Goal: Task Accomplishment & Management: Complete application form

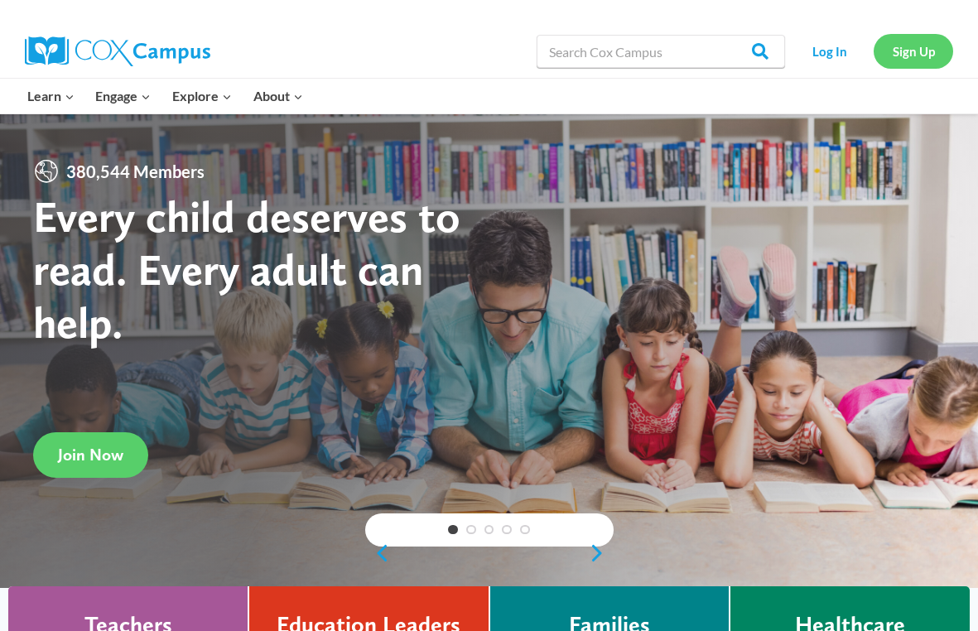
click at [922, 50] on link "Sign Up" at bounding box center [912, 51] width 79 height 34
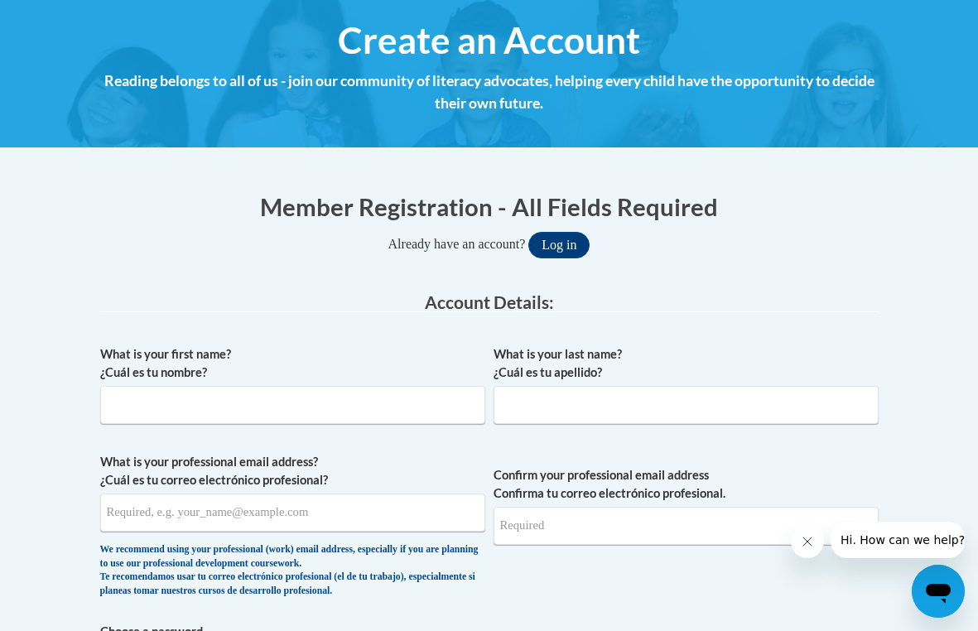
scroll to position [190, 0]
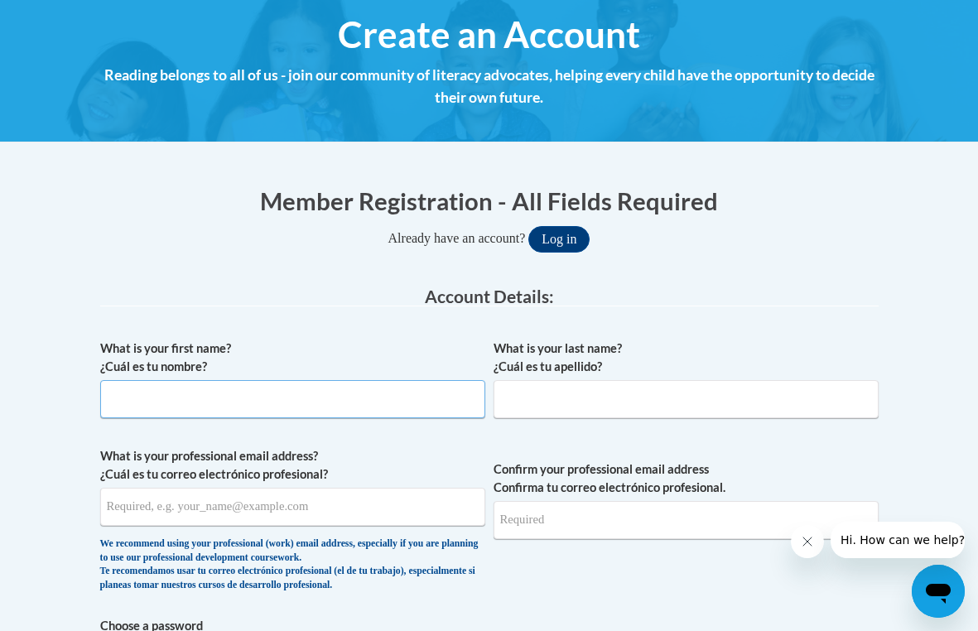
click at [341, 398] on input "What is your first name? ¿Cuál es tu nombre?" at bounding box center [292, 399] width 385 height 38
type input "[PERSON_NAME]"
click at [608, 418] on div "What is your last name? ¿Cuál es tu apellido?" at bounding box center [685, 384] width 385 height 91
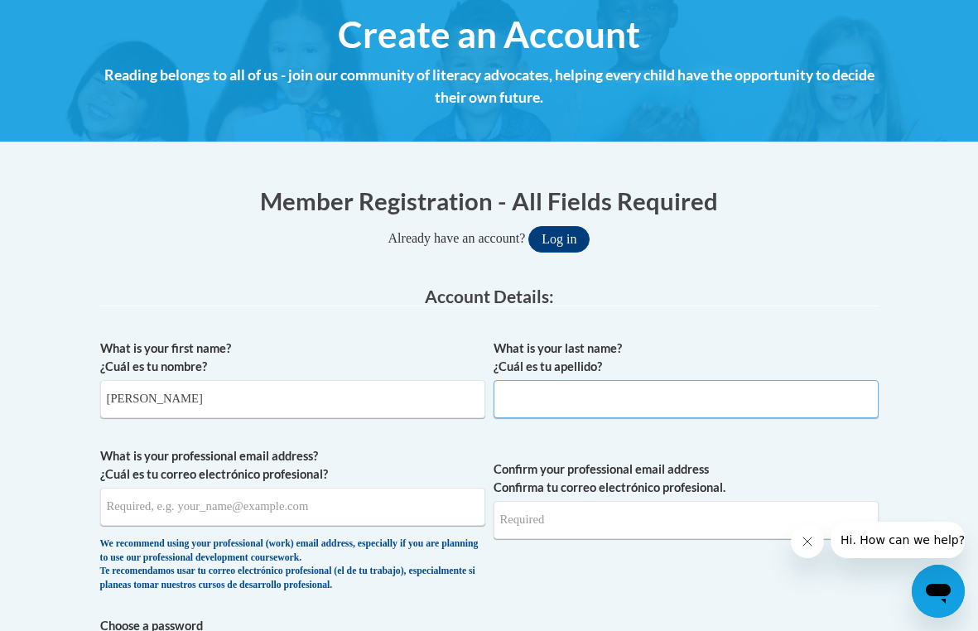
click at [614, 385] on input "What is your last name? ¿Cuál es tu apellido?" at bounding box center [685, 399] width 385 height 38
type input "Izhour"
click at [384, 500] on input "What is your professional email address? ¿Cuál es tu correo electrónico profesi…" at bounding box center [292, 507] width 385 height 38
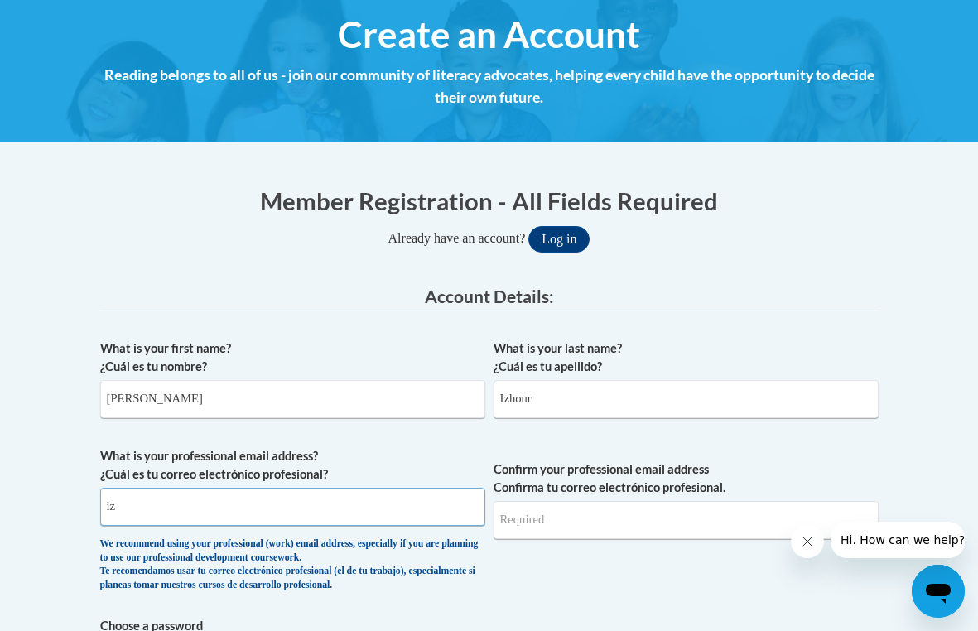
type input "i"
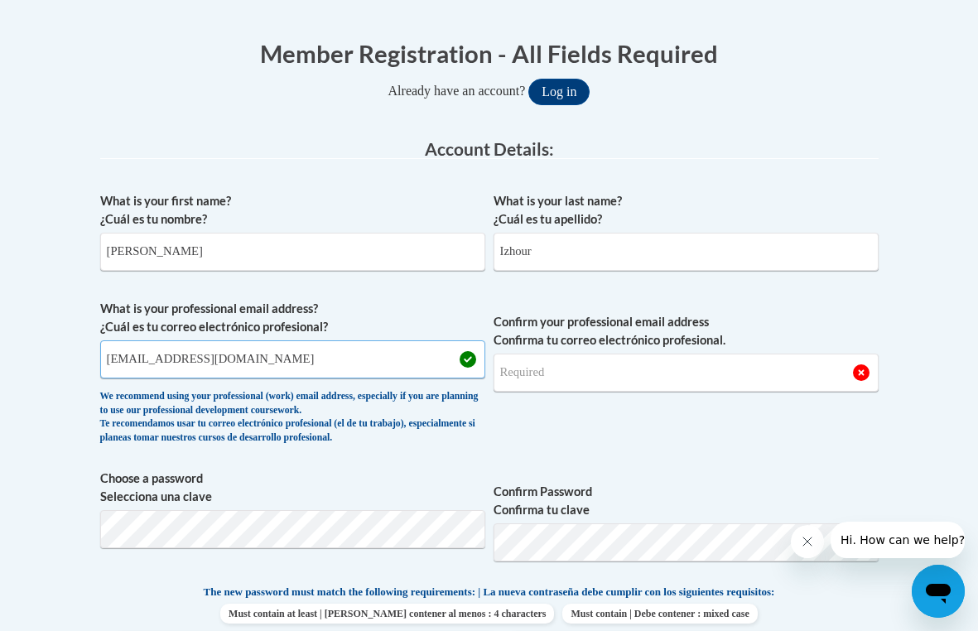
scroll to position [343, 0]
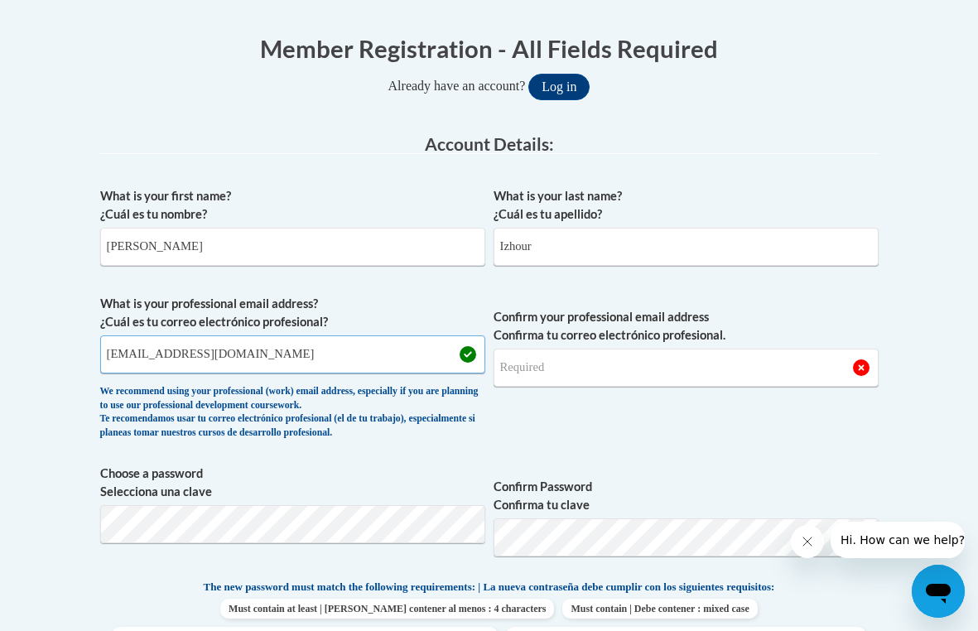
type input "[EMAIL_ADDRESS][DOMAIN_NAME]"
click at [624, 378] on input "Confirm your professional email address Confirma tu correo electrónico profesio…" at bounding box center [685, 368] width 385 height 38
type input "[EMAIL_ADDRESS][DOMAIN_NAME]"
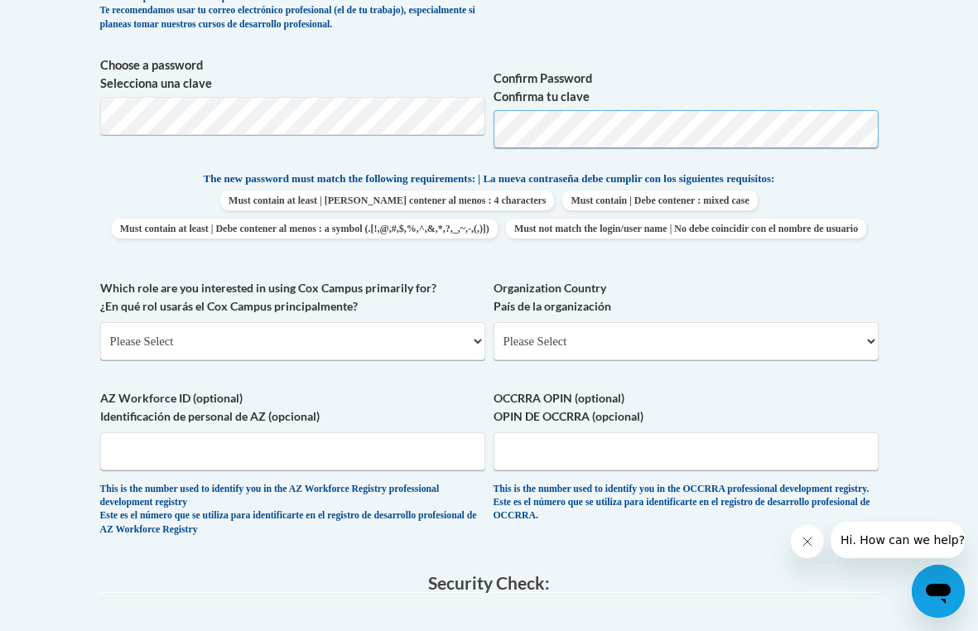
scroll to position [776, 0]
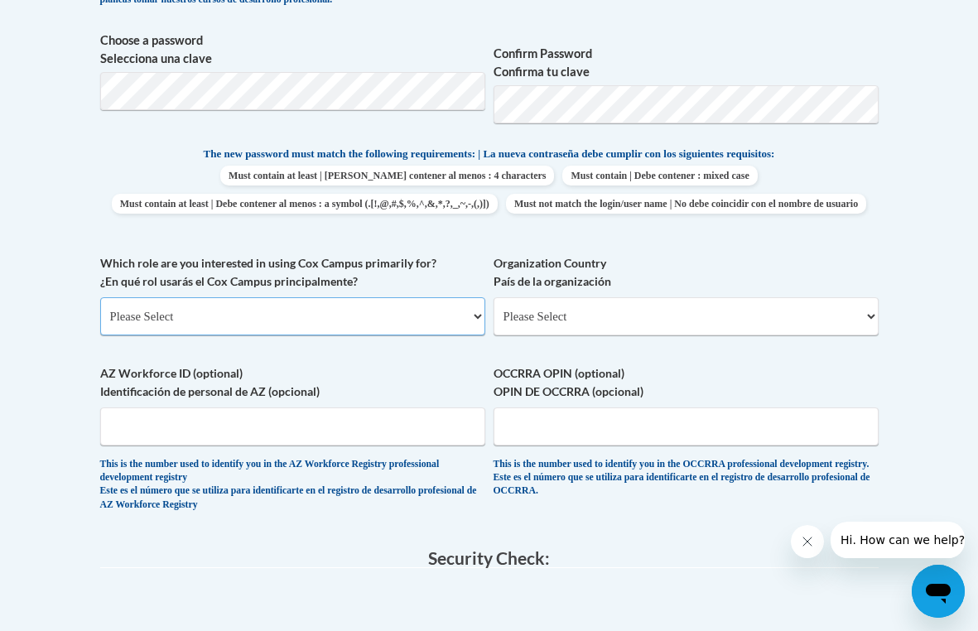
click at [366, 335] on select "Please Select College/University | Colegio/Universidad Community/Nonprofit Part…" at bounding box center [292, 316] width 385 height 38
select select "5a18ea06-2b54-4451-96f2-d152daf9eac5"
click at [100, 325] on select "Please Select College/University | Colegio/Universidad Community/Nonprofit Part…" at bounding box center [292, 316] width 385 height 38
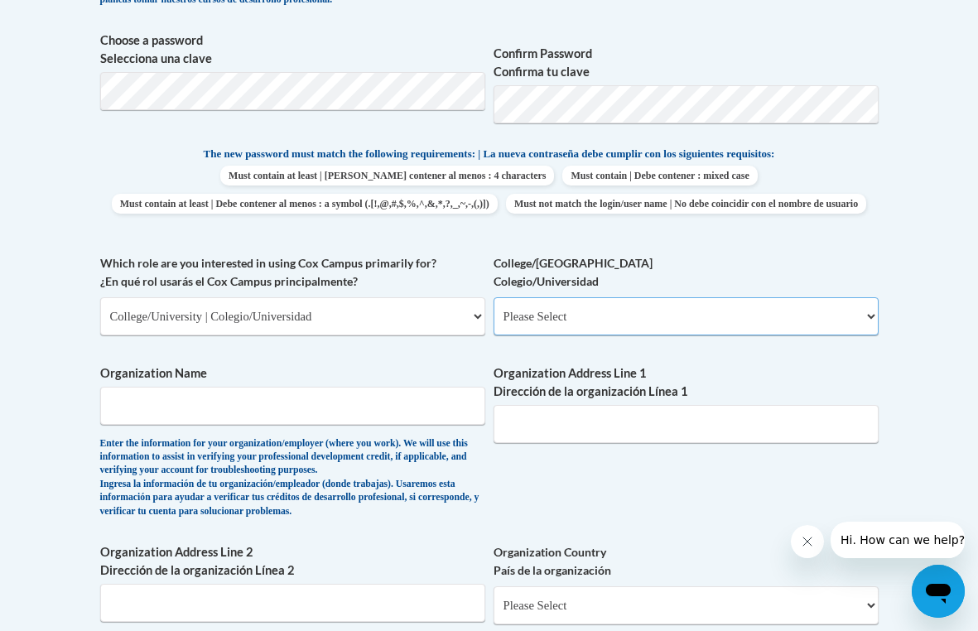
click at [544, 335] on select "Please Select College/University Staff | Empleado universitario College/Univers…" at bounding box center [685, 316] width 385 height 38
select select "99b32b07-cffc-426c-8bf6-0cd77760d84b"
click at [493, 325] on select "Please Select College/University Staff | Empleado universitario College/Univers…" at bounding box center [685, 316] width 385 height 38
click at [439, 425] on input "Organization Name" at bounding box center [292, 406] width 385 height 38
type input "v"
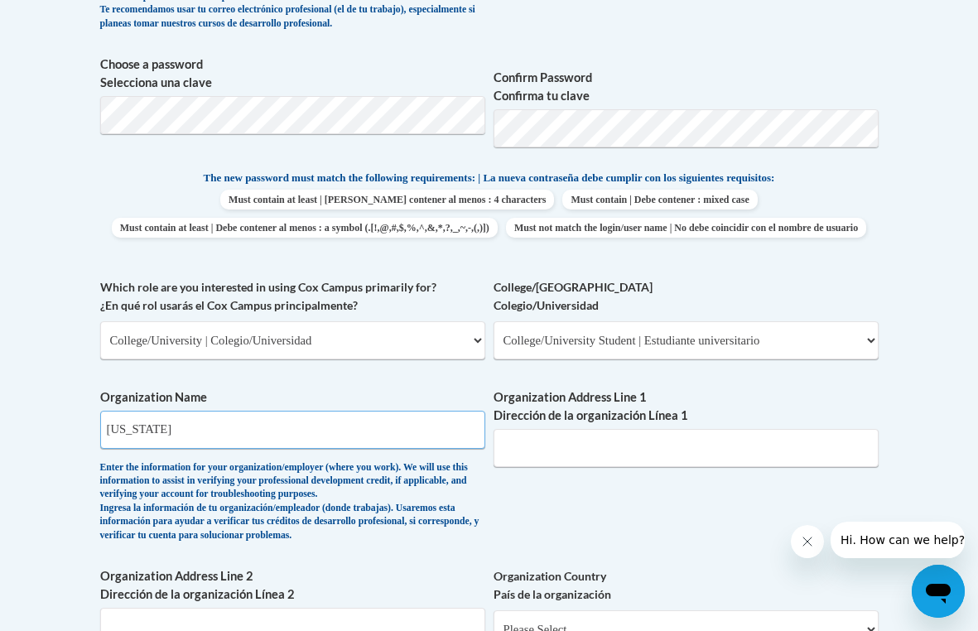
scroll to position [745, 0]
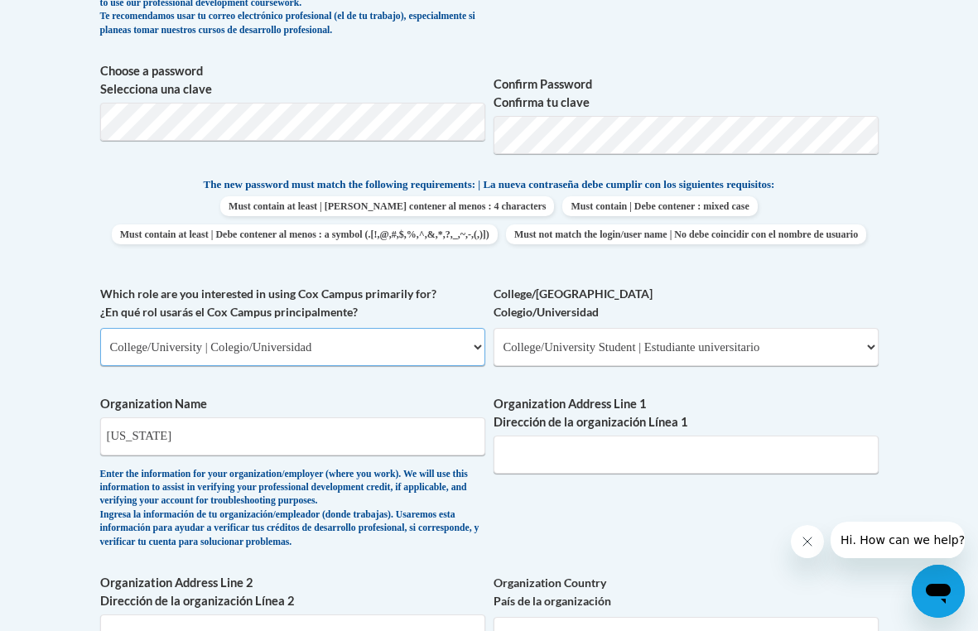
click at [406, 366] on select "Please Select College/University | Colegio/Universidad Community/Nonprofit Part…" at bounding box center [292, 347] width 385 height 38
click at [100, 356] on select "Please Select College/University | Colegio/Universidad Community/Nonprofit Part…" at bounding box center [292, 347] width 385 height 38
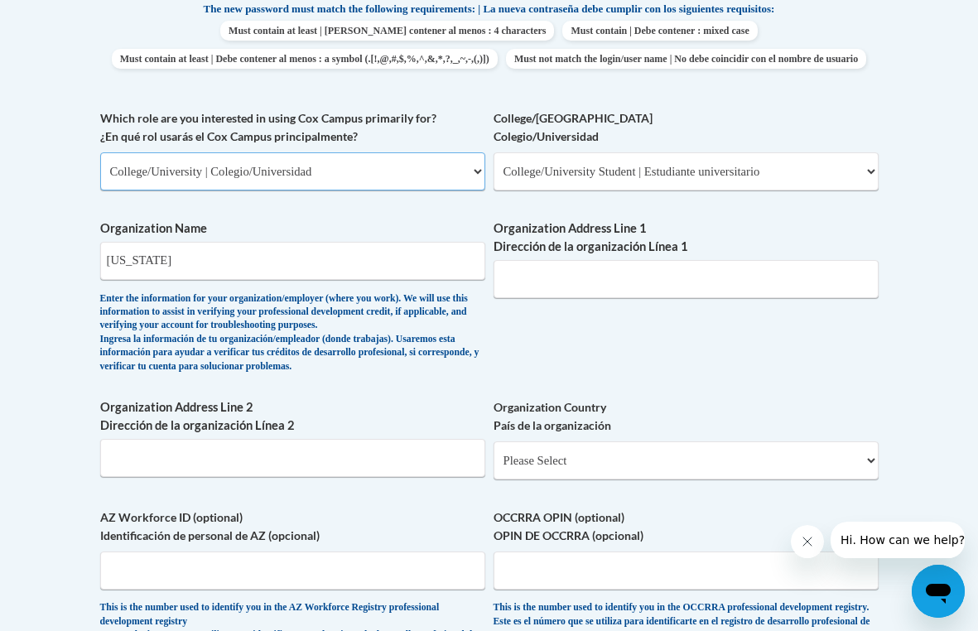
scroll to position [918, 0]
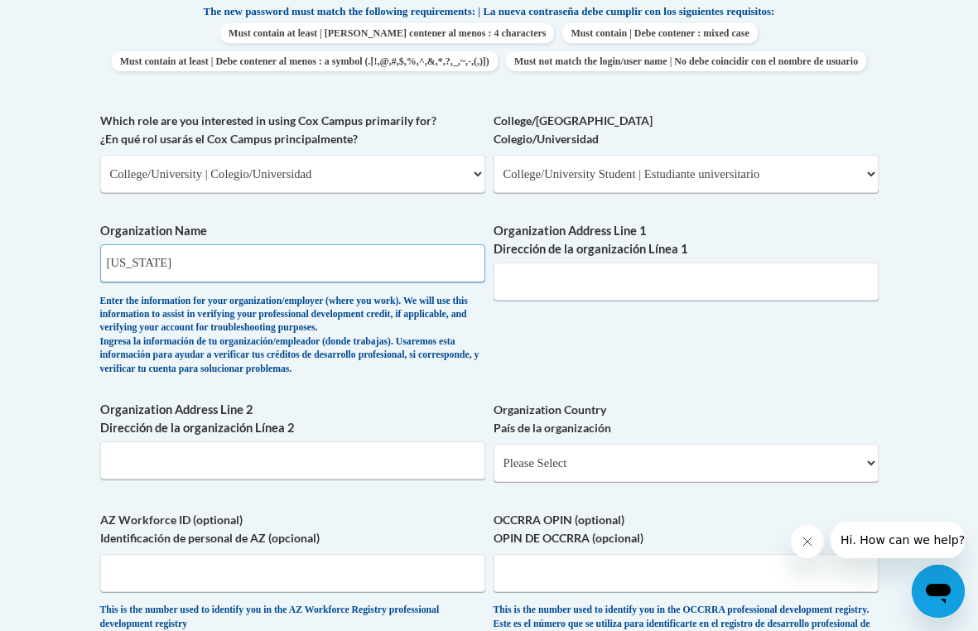
click at [408, 282] on input "[US_STATE]" at bounding box center [292, 263] width 385 height 38
click at [359, 282] on input "[US_STATE]" at bounding box center [292, 263] width 385 height 38
type input "[US_STATE] Commonwealth Univeristy"
click at [350, 384] on div "Organization Name [US_STATE] Commonwealth Univeristy Enter the information for …" at bounding box center [292, 303] width 385 height 162
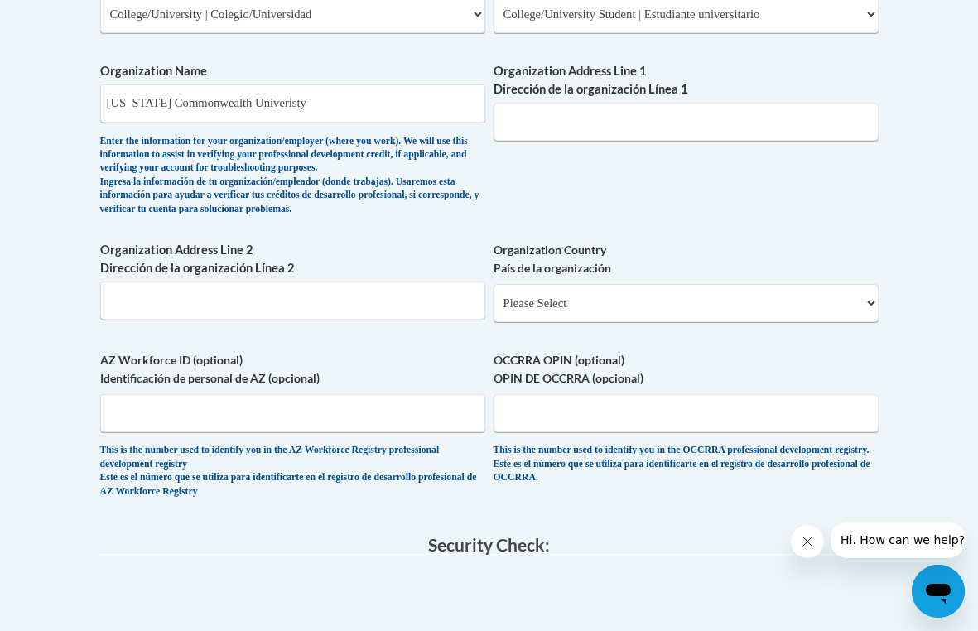
scroll to position [1080, 0]
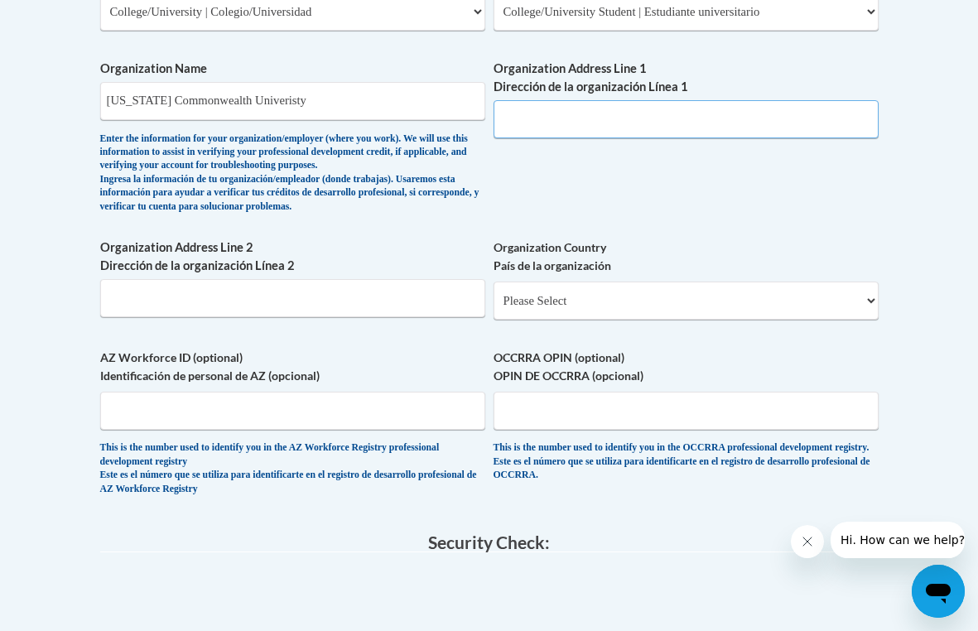
click at [587, 138] on input "Organization Address Line 1 Dirección de la organización Línea 1" at bounding box center [685, 119] width 385 height 38
type input "[GEOGRAPHIC_DATA], Va 23284"
click at [361, 275] on label "Organization Address Line 2 Dirección de la organización Línea 2" at bounding box center [292, 256] width 385 height 36
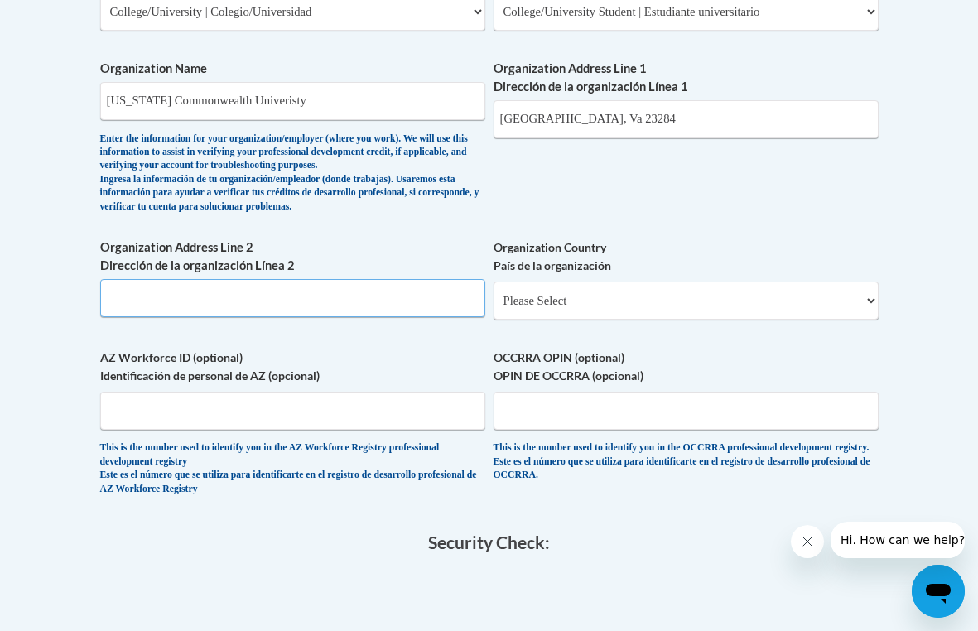
click at [361, 289] on input "Organization Address Line 2 Dirección de la organización Línea 2" at bounding box center [292, 298] width 385 height 38
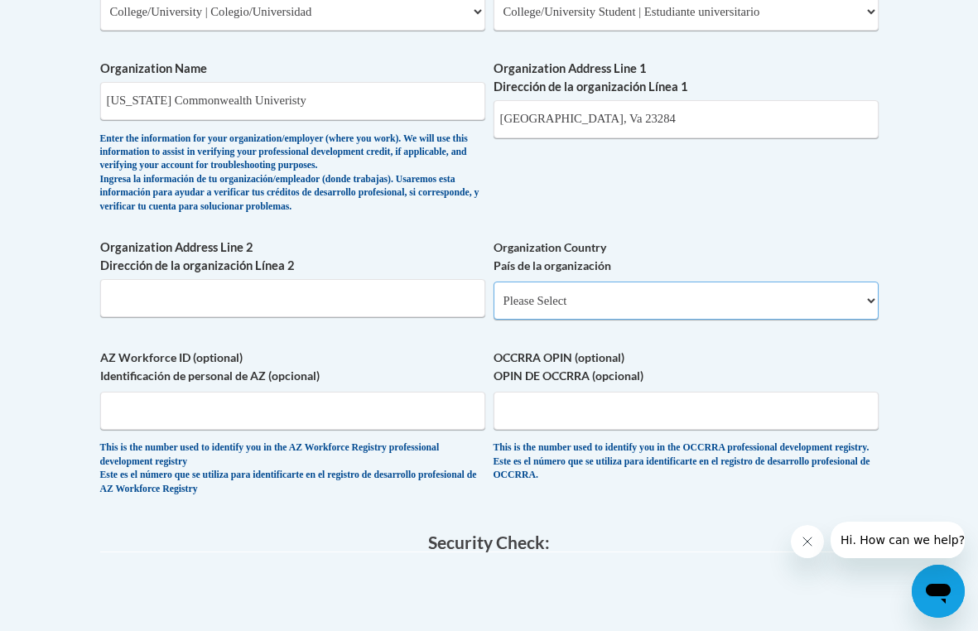
click at [546, 320] on select "Please Select [GEOGRAPHIC_DATA] | [GEOGRAPHIC_DATA] Outside of [GEOGRAPHIC_DATA…" at bounding box center [685, 300] width 385 height 38
select select "ad49bcad-a171-4b2e-b99c-48b446064914"
click at [493, 310] on select "Please Select [GEOGRAPHIC_DATA] | [GEOGRAPHIC_DATA] Outside of [GEOGRAPHIC_DATA…" at bounding box center [685, 300] width 385 height 38
select select
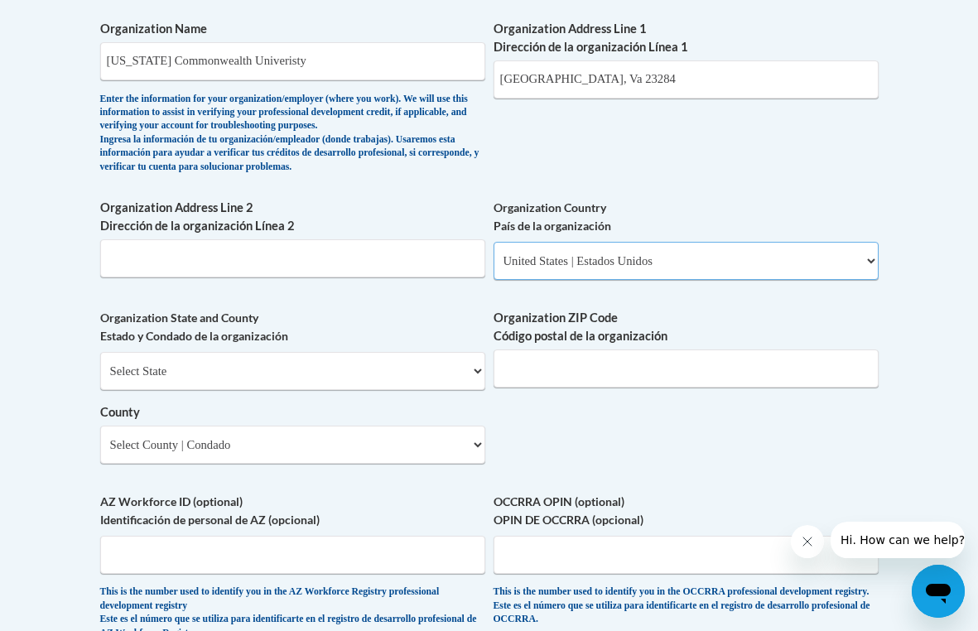
scroll to position [1123, 0]
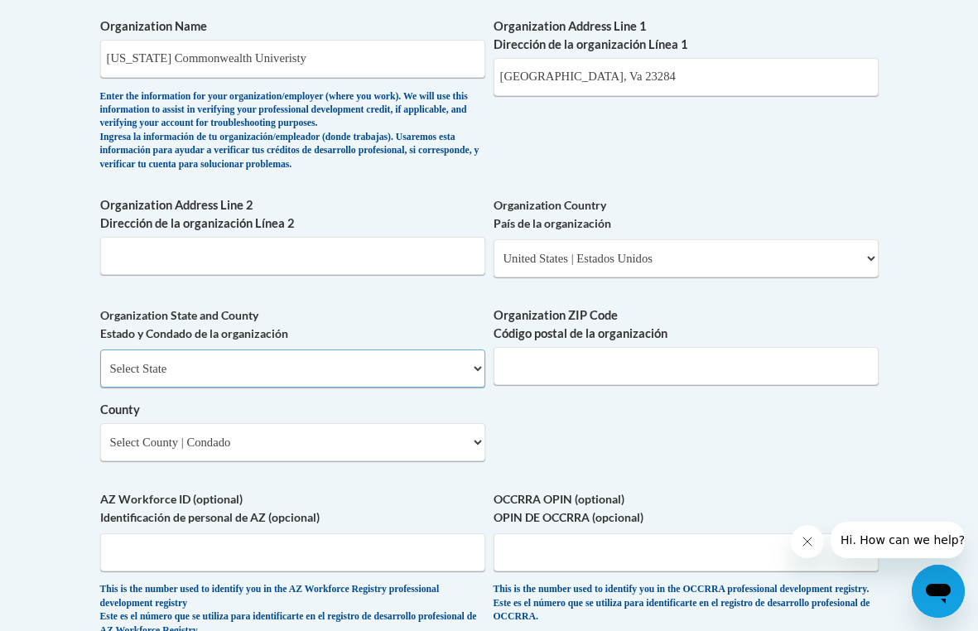
click at [358, 387] on select "Select State [US_STATE] [US_STATE] [US_STATE] [US_STATE] [US_STATE] [US_STATE] …" at bounding box center [292, 368] width 385 height 38
click at [308, 387] on select "Select State [US_STATE] [US_STATE] [US_STATE] [US_STATE] [US_STATE] [US_STATE] …" at bounding box center [292, 368] width 385 height 38
select select "[US_STATE]"
click at [100, 377] on select "Select State [US_STATE] [US_STATE] [US_STATE] [US_STATE] [US_STATE] [US_STATE] …" at bounding box center [292, 368] width 385 height 38
click at [540, 385] on input "Organization ZIP Code Código postal de la organización" at bounding box center [685, 366] width 385 height 38
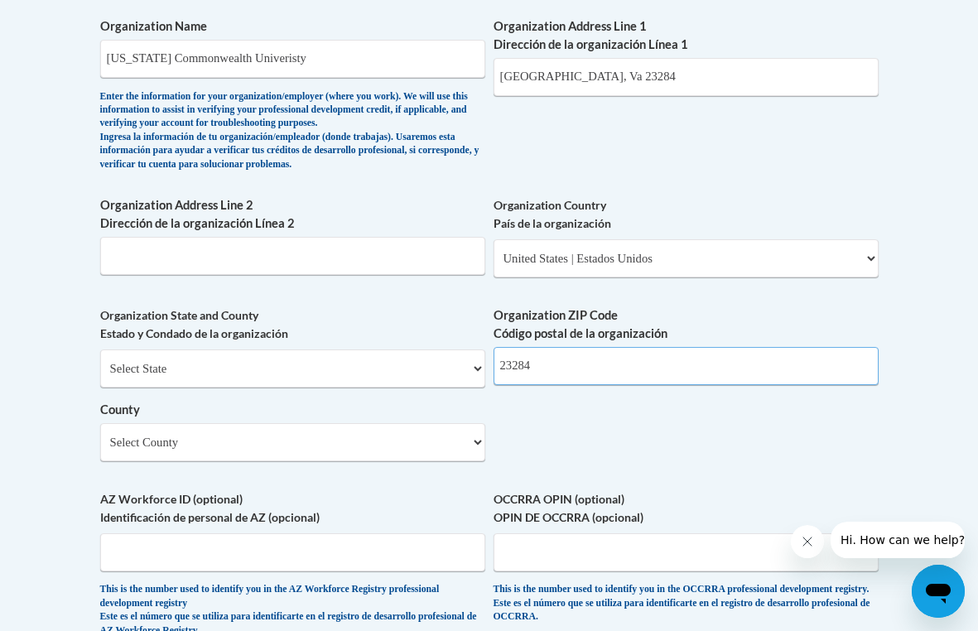
type input "23284"
click at [645, 461] on div "What is your first name? ¿Cuál es tu nombre? [PERSON_NAME] What is your last na…" at bounding box center [489, 26] width 778 height 1255
click at [424, 461] on select "Select County [GEOGRAPHIC_DATA] [GEOGRAPHIC_DATA] [GEOGRAPHIC_DATA] [GEOGRAPHIC…" at bounding box center [292, 442] width 385 height 38
select select "[GEOGRAPHIC_DATA]"
click at [100, 450] on select "Select County [GEOGRAPHIC_DATA] [GEOGRAPHIC_DATA] [GEOGRAPHIC_DATA] [GEOGRAPHIC…" at bounding box center [292, 442] width 385 height 38
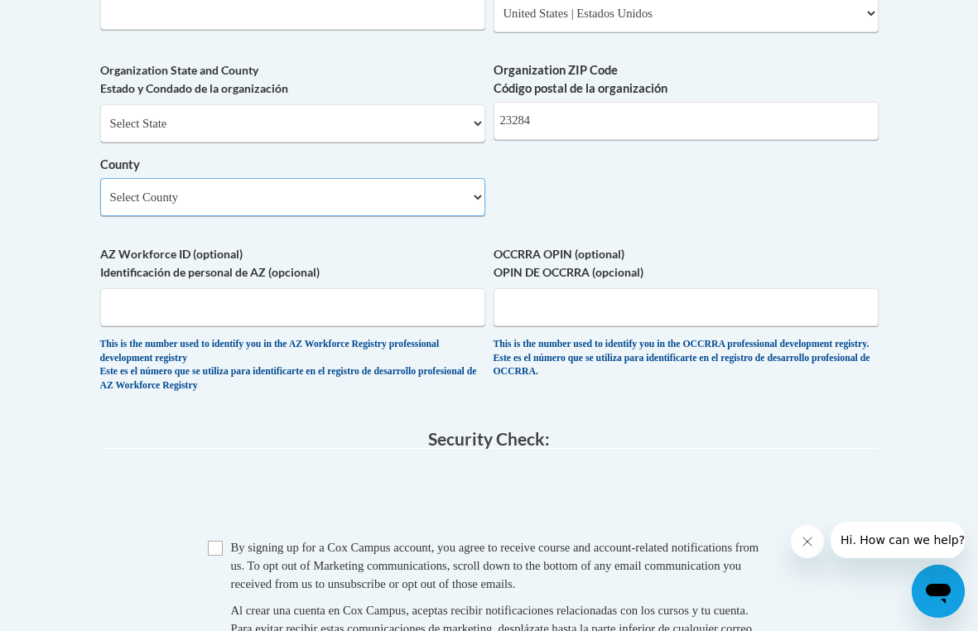
scroll to position [1388, 0]
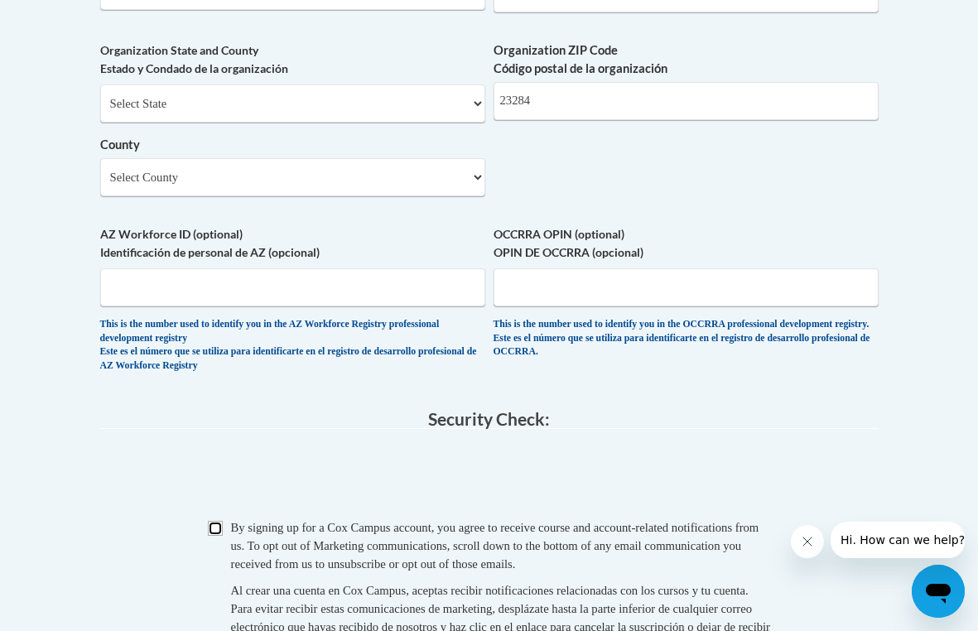
click at [214, 536] on input "Checkbox" at bounding box center [215, 528] width 15 height 15
checkbox input "true"
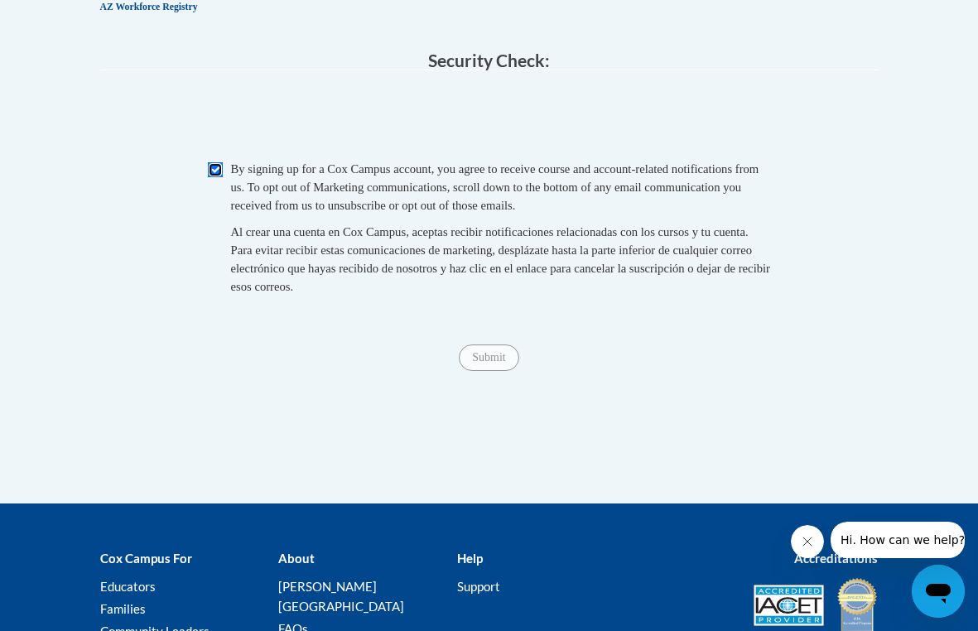
scroll to position [1802, 0]
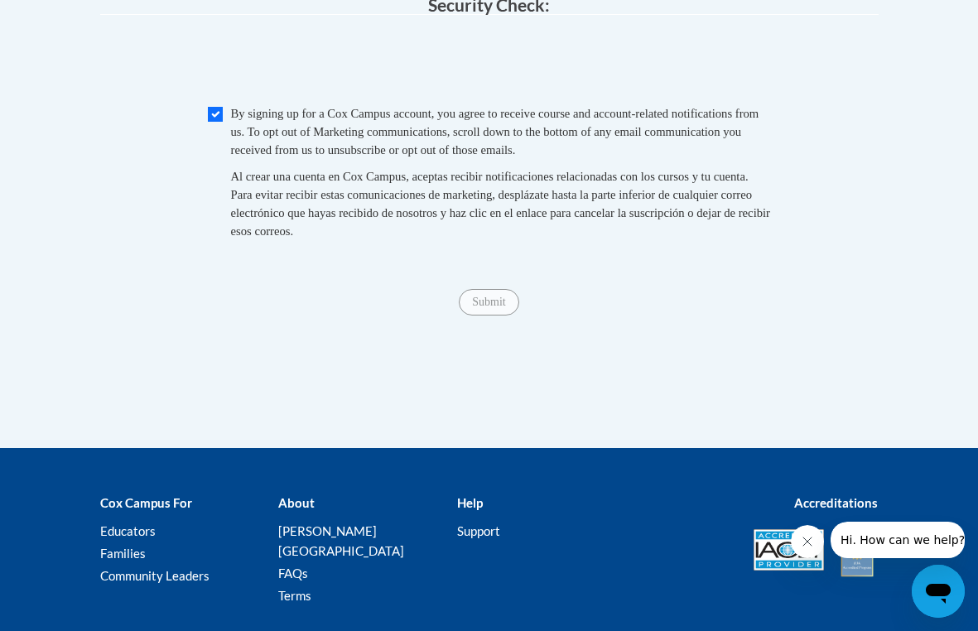
click at [479, 307] on span "Submit" at bounding box center [489, 300] width 60 height 13
click at [505, 315] on div "Submit Submit" at bounding box center [489, 302] width 778 height 26
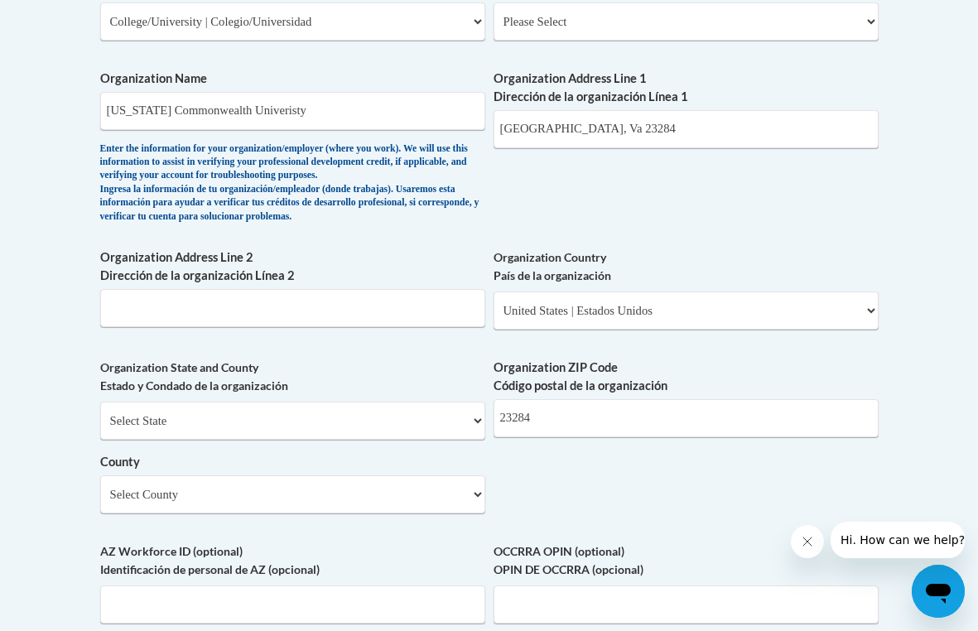
scroll to position [1043, 0]
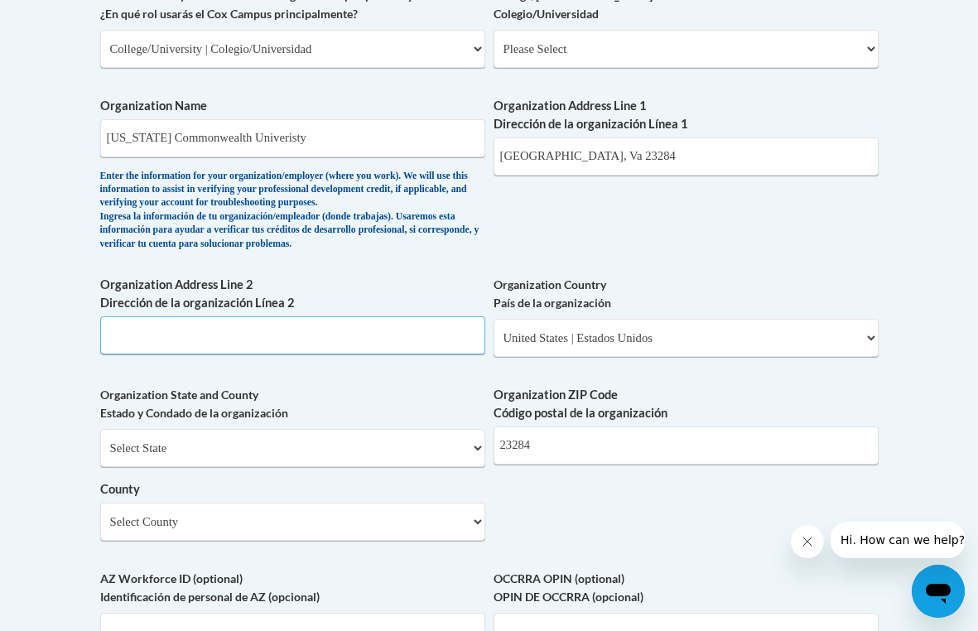
click at [398, 354] on input "Organization Address Line 2 Dirección de la organización Línea 2" at bounding box center [292, 335] width 385 height 38
type input "[GEOGRAPHIC_DATA], [GEOGRAPHIC_DATA] 23284"
click at [680, 312] on label "Organization Country País de la organización" at bounding box center [685, 294] width 385 height 36
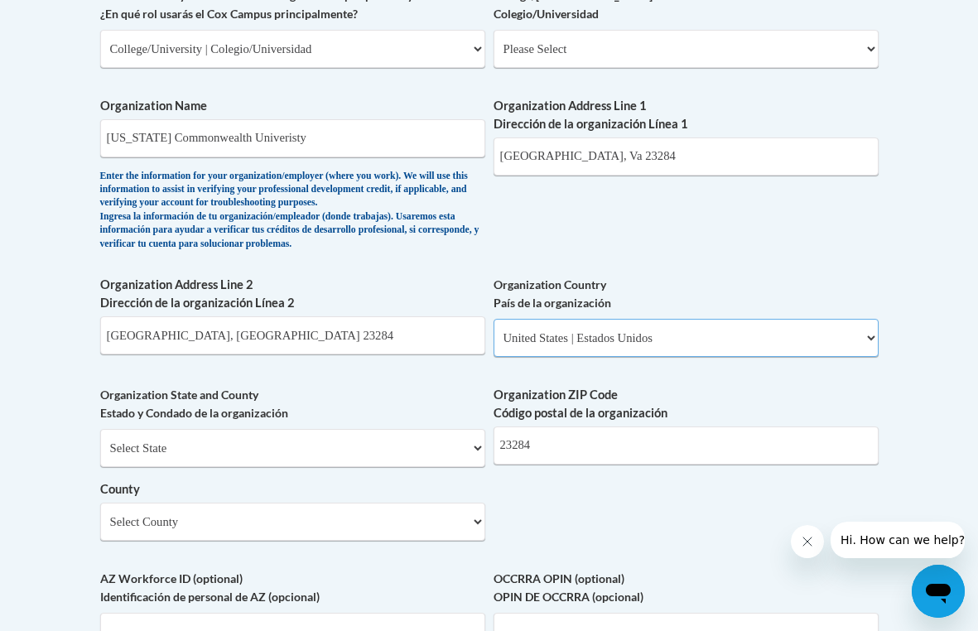
click at [680, 319] on select "Please Select [GEOGRAPHIC_DATA] | [GEOGRAPHIC_DATA] Outside of [GEOGRAPHIC_DATA…" at bounding box center [685, 338] width 385 height 38
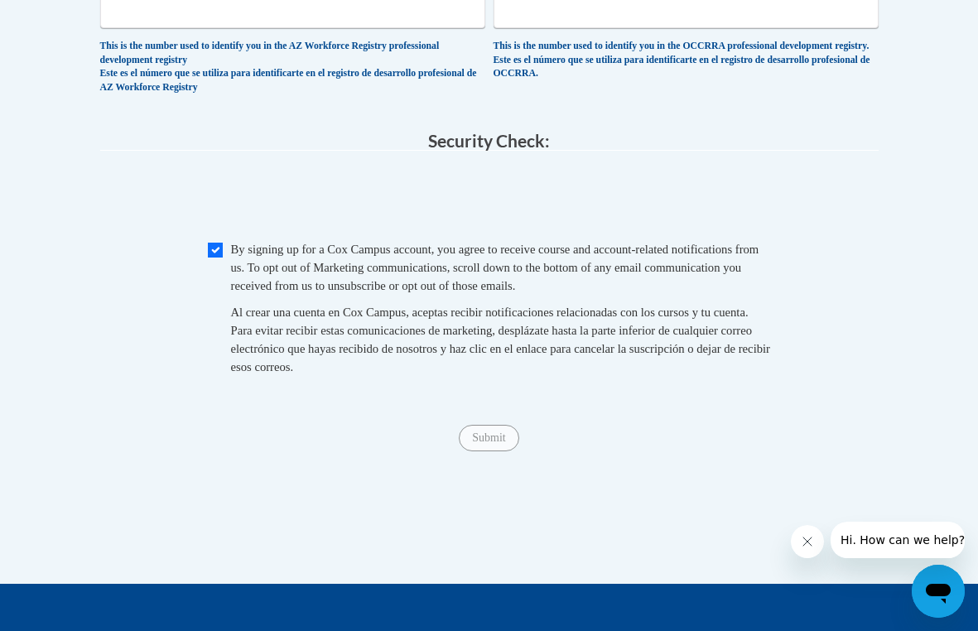
scroll to position [1677, 0]
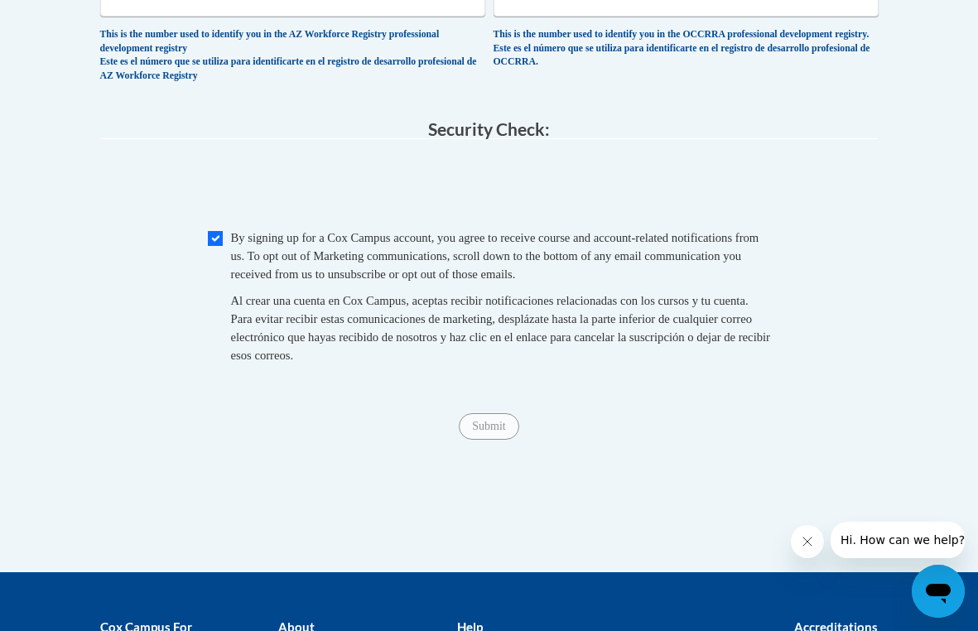
click at [490, 431] on span "Submit" at bounding box center [489, 424] width 60 height 13
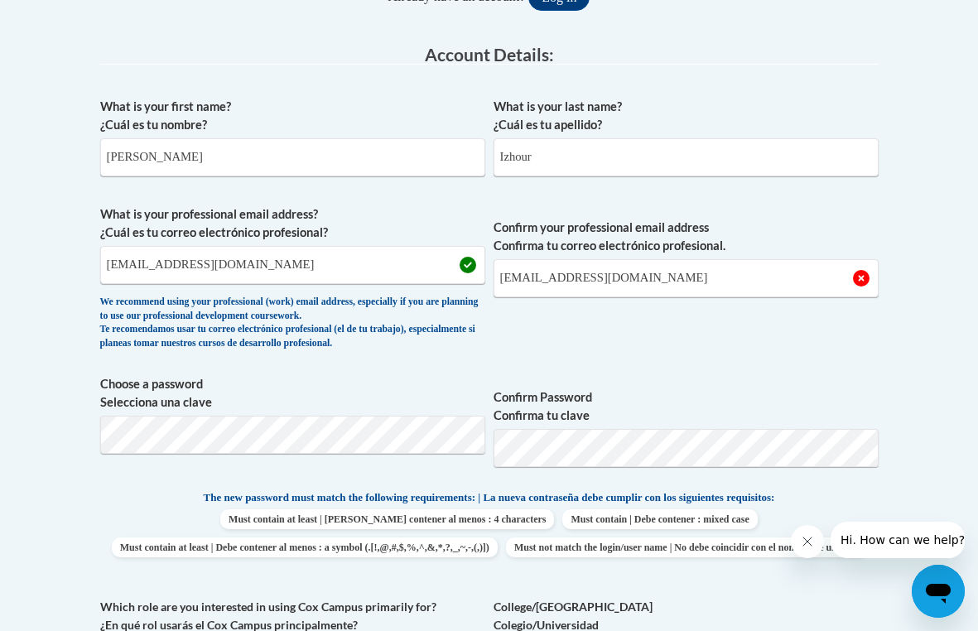
scroll to position [428, 0]
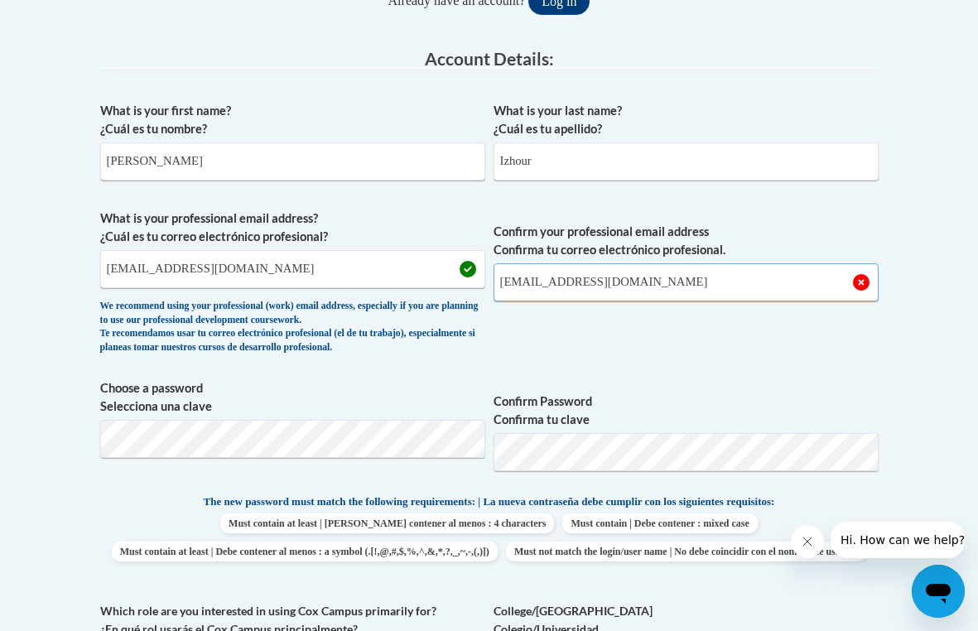
click at [506, 286] on input "[EMAIL_ADDRESS][DOMAIN_NAME]" at bounding box center [685, 282] width 385 height 38
type input "[EMAIL_ADDRESS][DOMAIN_NAME]"
click at [551, 322] on span "Confirm your professional email address Confirma tu correo electrónico profesio…" at bounding box center [685, 285] width 385 height 153
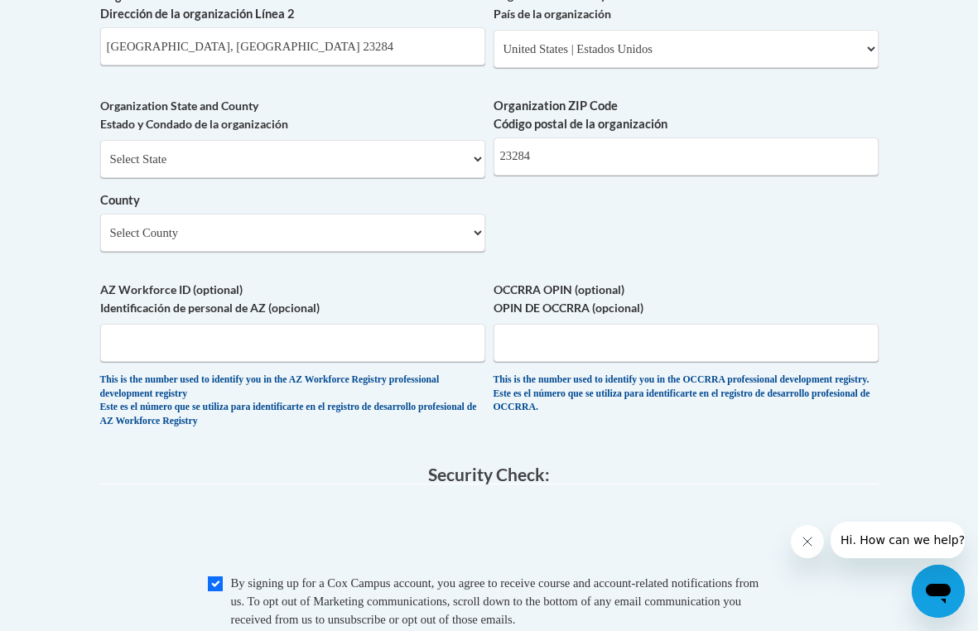
scroll to position [1213, 0]
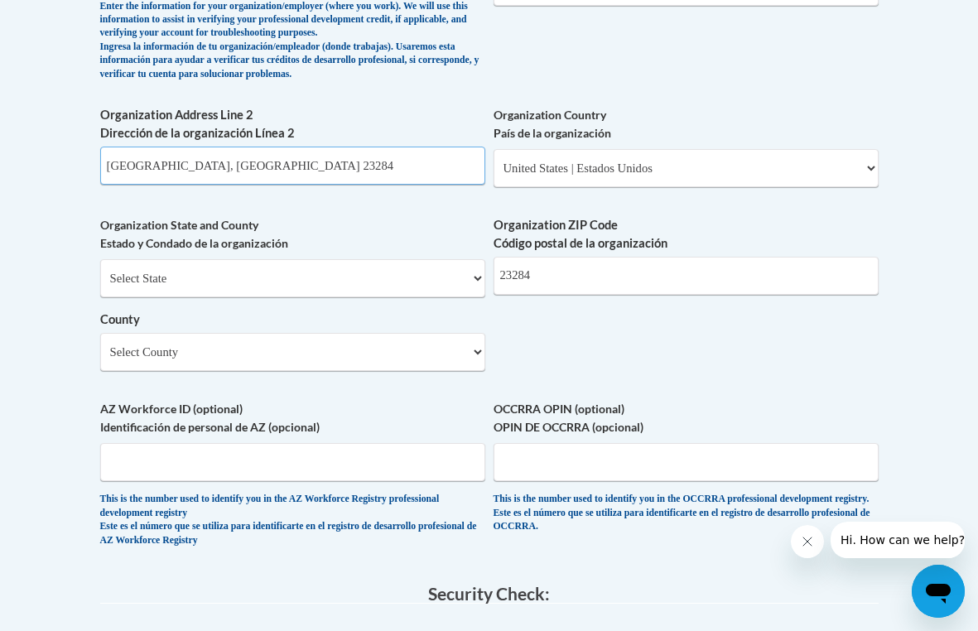
drag, startPoint x: 247, startPoint y: 200, endPoint x: 80, endPoint y: 204, distance: 166.4
click at [80, 204] on body "This site uses cookies to help improve your learning experience. By continuing …" at bounding box center [489, 58] width 978 height 2542
type input "R"
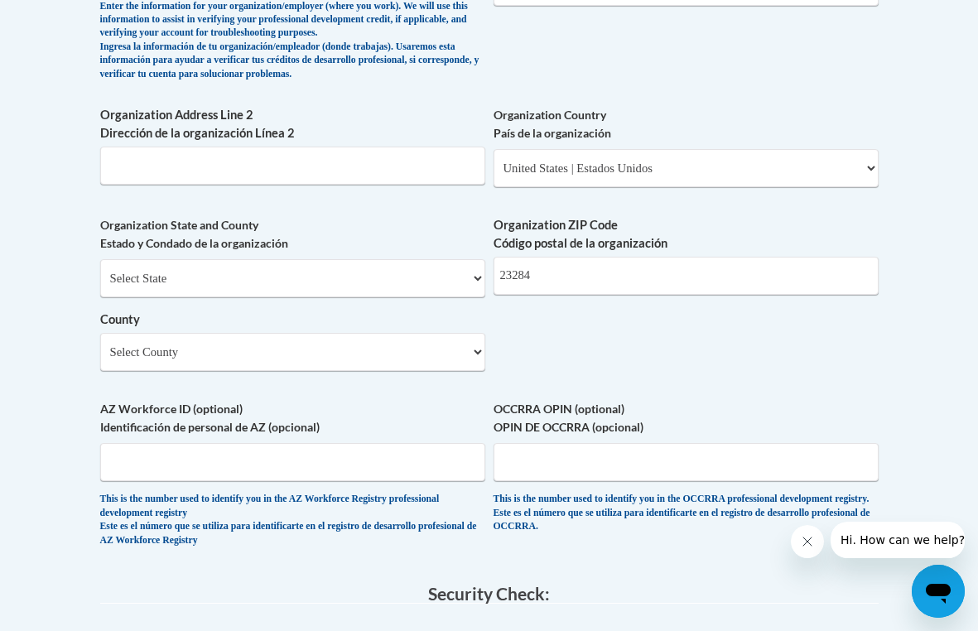
click at [80, 204] on body "This site uses cookies to help improve your learning experience. By continuing …" at bounding box center [489, 58] width 978 height 2542
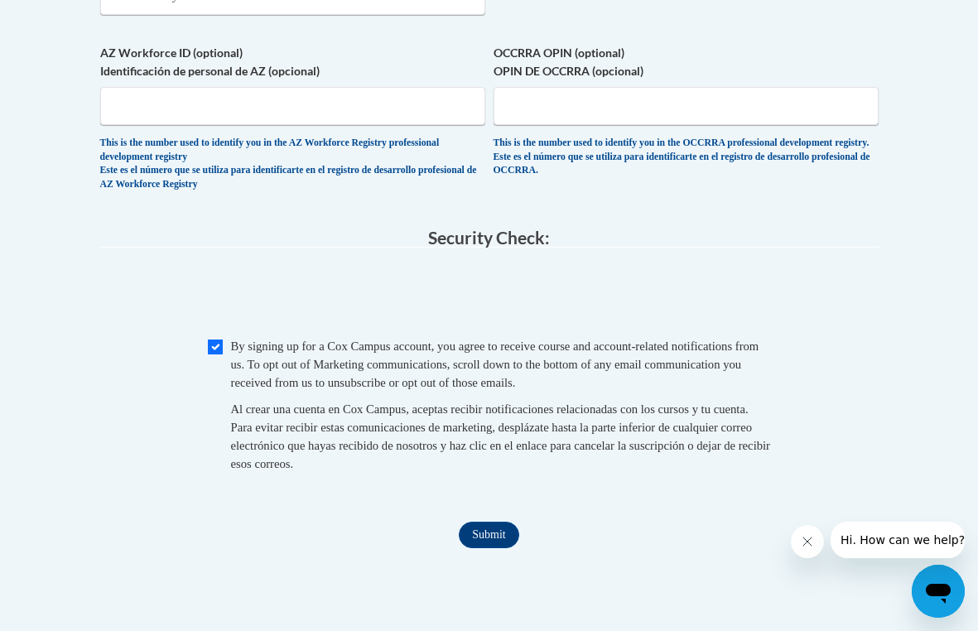
scroll to position [1572, 0]
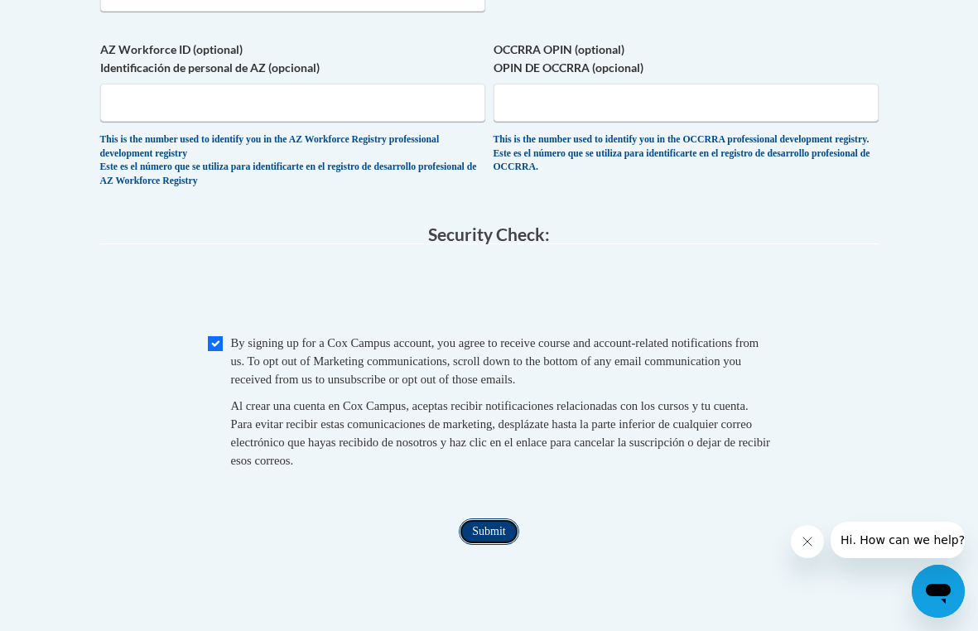
click at [504, 545] on input "Submit" at bounding box center [489, 531] width 60 height 26
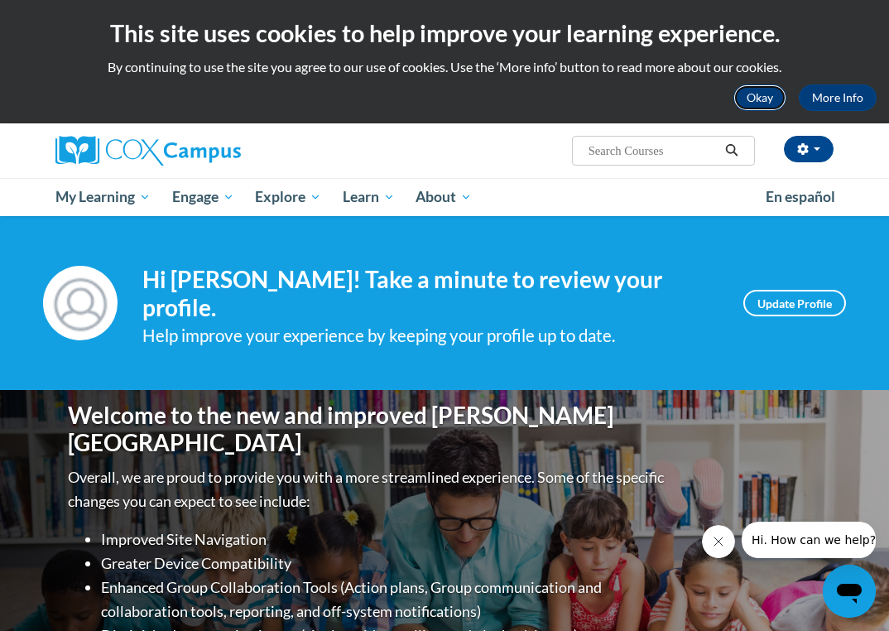
click at [764, 95] on button "Okay" at bounding box center [760, 97] width 53 height 26
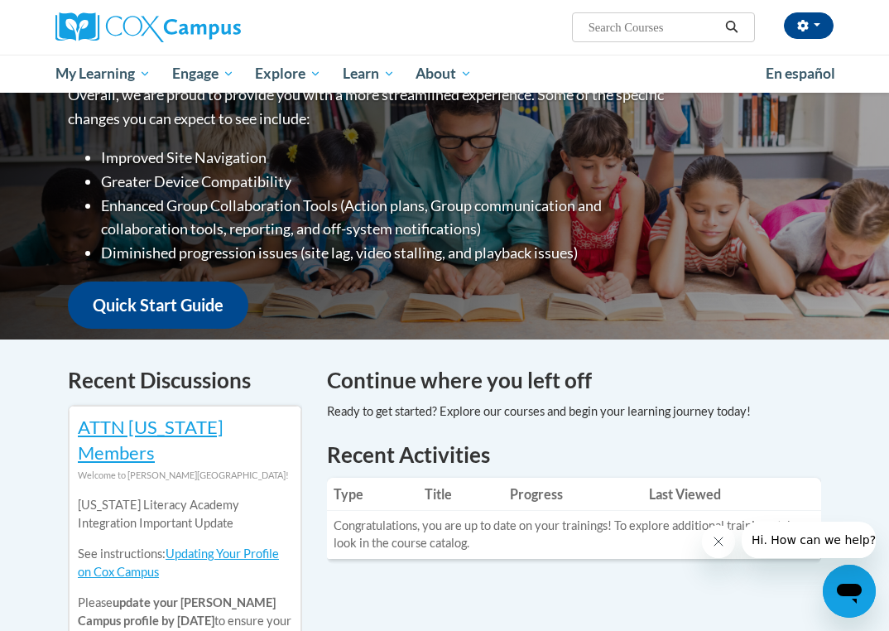
scroll to position [110, 0]
